Goal: Information Seeking & Learning: Learn about a topic

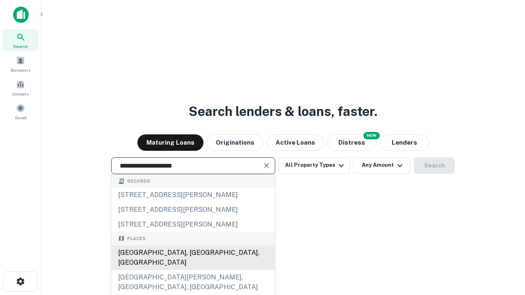
click at [193, 270] on div "[GEOGRAPHIC_DATA], [GEOGRAPHIC_DATA], [GEOGRAPHIC_DATA]" at bounding box center [193, 258] width 163 height 25
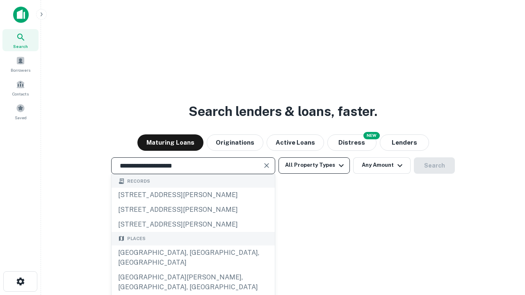
type input "**********"
click at [314, 165] on button "All Property Types" at bounding box center [313, 165] width 71 height 16
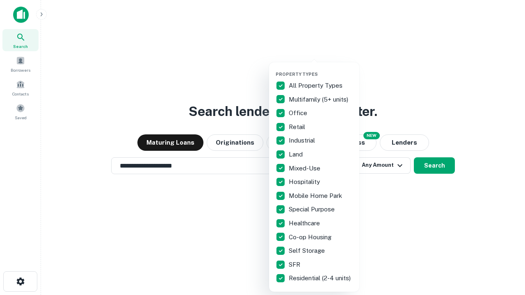
click at [321, 69] on button "button" at bounding box center [321, 69] width 90 height 0
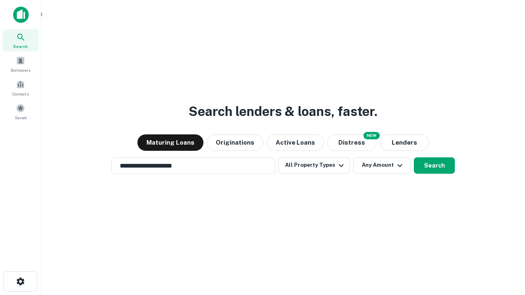
scroll to position [5, 99]
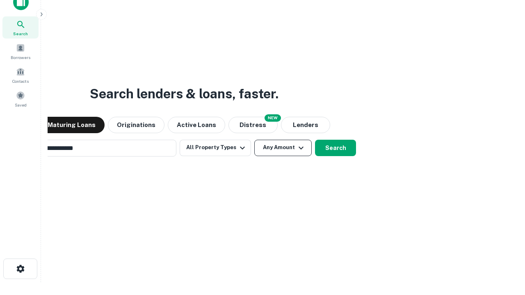
click at [254, 140] on button "Any Amount" at bounding box center [282, 148] width 57 height 16
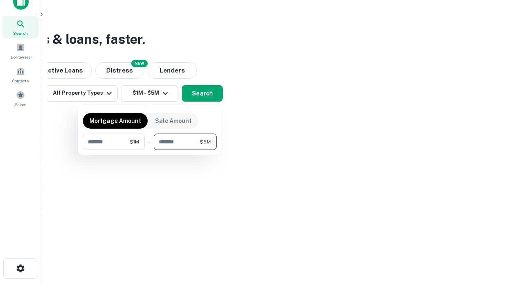
type input "*******"
click at [150, 150] on button "button" at bounding box center [150, 150] width 134 height 0
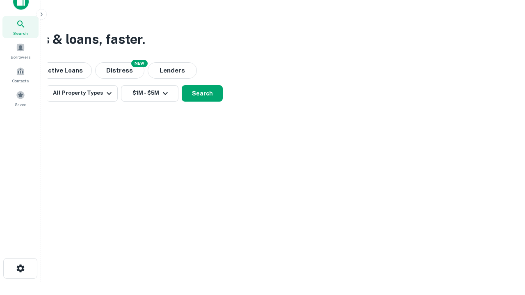
scroll to position [13, 0]
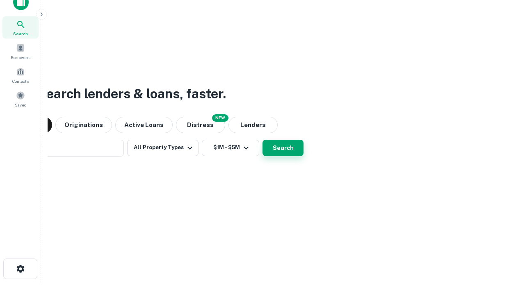
click at [262, 140] on button "Search" at bounding box center [282, 148] width 41 height 16
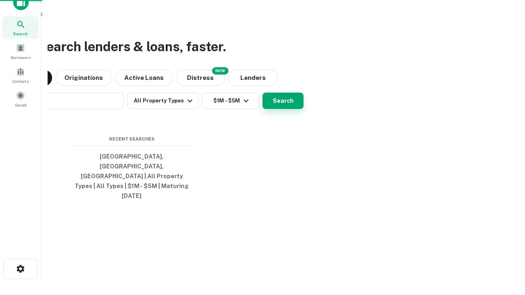
scroll to position [13, 0]
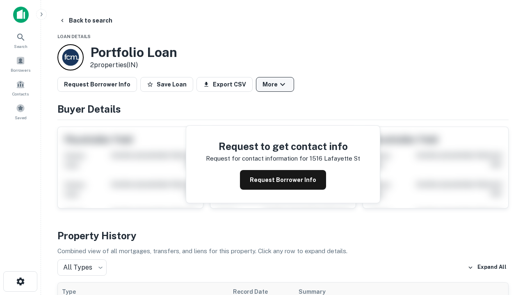
click at [275, 84] on button "More" at bounding box center [275, 84] width 38 height 15
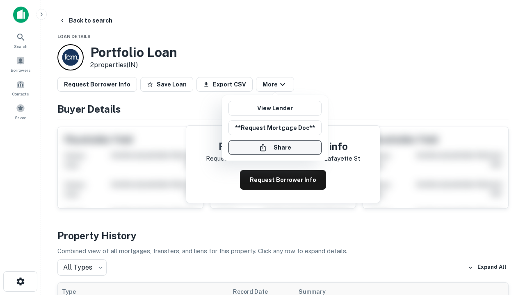
click at [275, 148] on button "Share" at bounding box center [274, 147] width 93 height 15
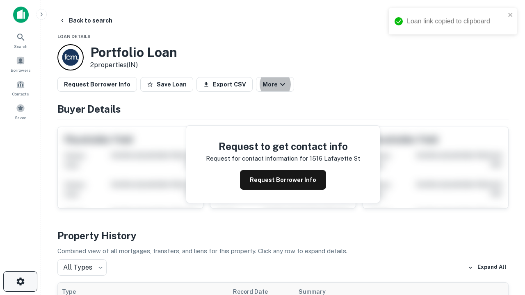
click at [20, 282] on icon "button" at bounding box center [21, 282] width 10 height 10
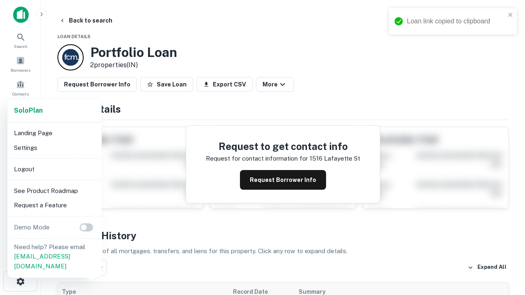
click at [54, 169] on li "Logout" at bounding box center [55, 169] width 88 height 15
